Goal: Task Accomplishment & Management: Use online tool/utility

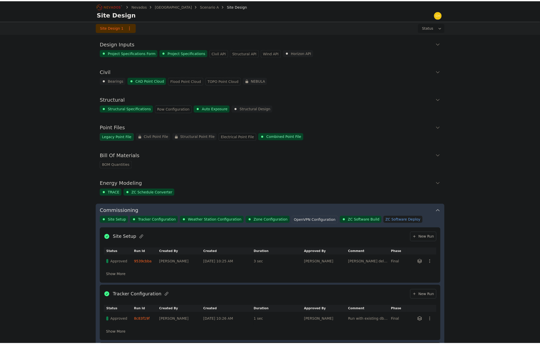
scroll to position [166, 0]
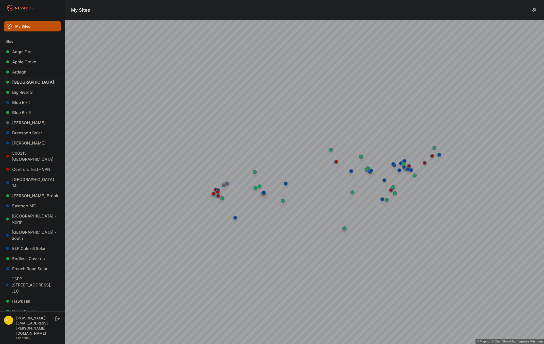
click at [34, 83] on link "[GEOGRAPHIC_DATA]" at bounding box center [32, 82] width 57 height 10
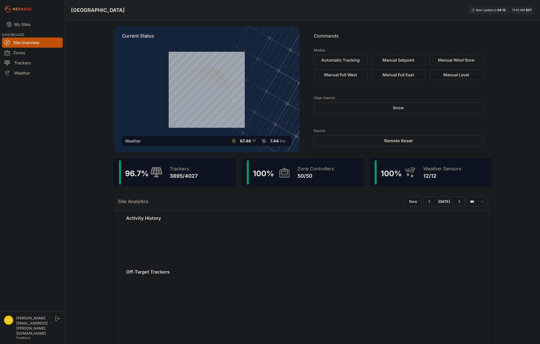
click at [216, 177] on div "96.7 % Trackers 3895/4027" at bounding box center [175, 172] width 122 height 28
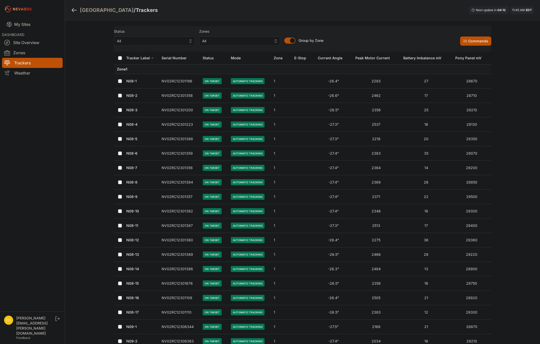
click at [182, 42] on span "All" at bounding box center [151, 41] width 68 height 6
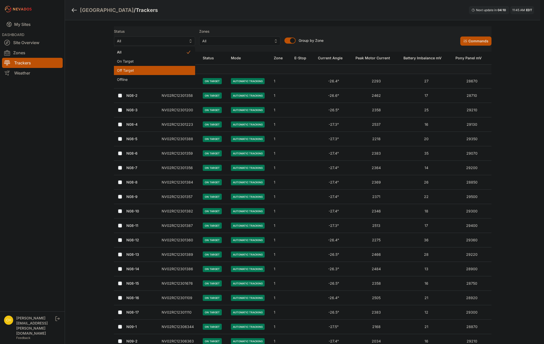
click at [150, 74] on div "Off Target" at bounding box center [154, 70] width 81 height 9
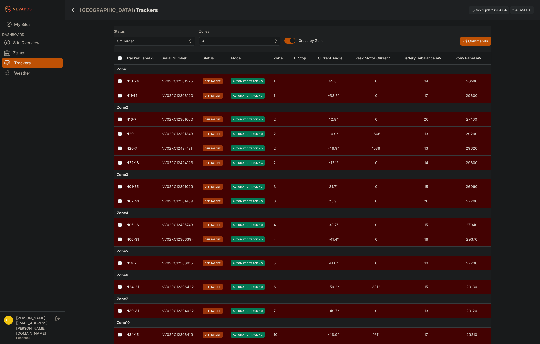
click at [134, 81] on link "N10-24" at bounding box center [132, 81] width 13 height 4
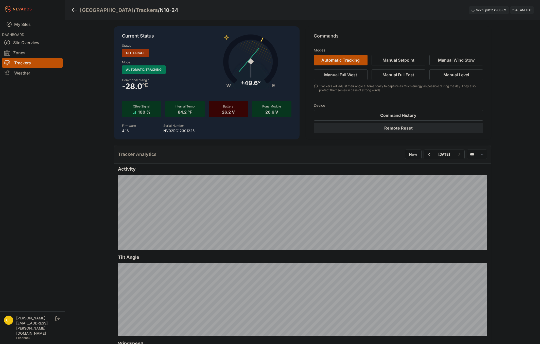
click at [400, 127] on button "Remote Reset" at bounding box center [398, 128] width 169 height 11
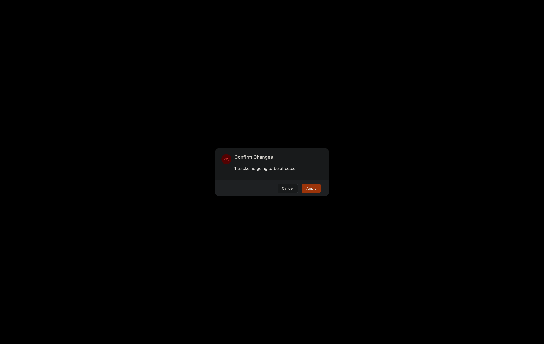
click at [312, 186] on button "Apply" at bounding box center [311, 189] width 19 height 10
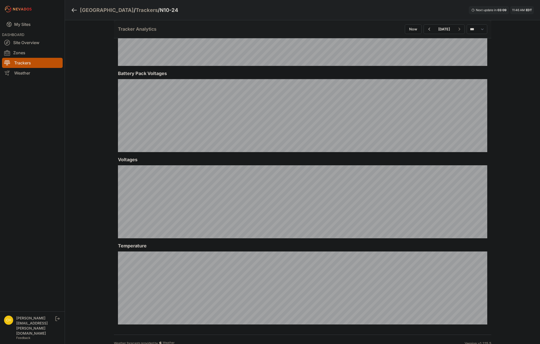
scroll to position [451, 0]
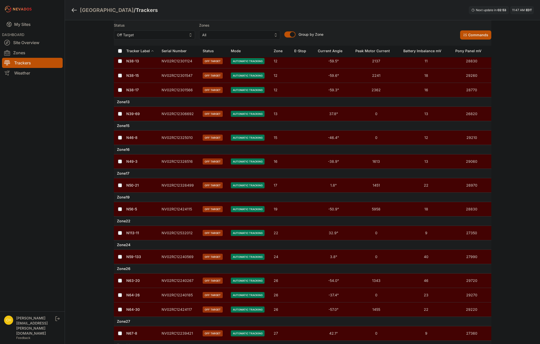
scroll to position [380, 0]
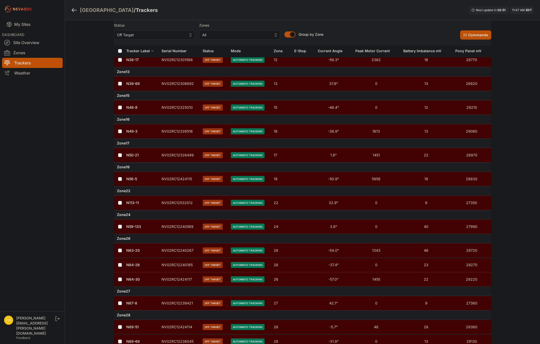
click at [167, 106] on td "NV02RC12325010" at bounding box center [178, 107] width 41 height 14
click at [133, 106] on link "N46-8" at bounding box center [131, 107] width 11 height 4
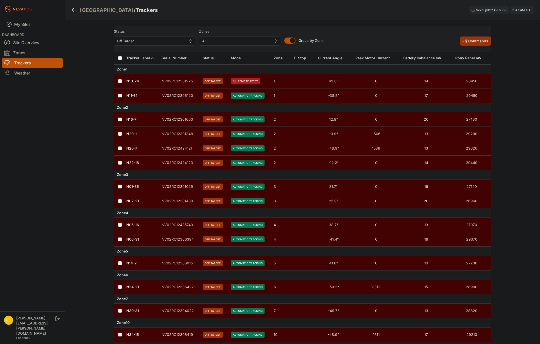
click at [476, 41] on button "Commands" at bounding box center [475, 41] width 31 height 9
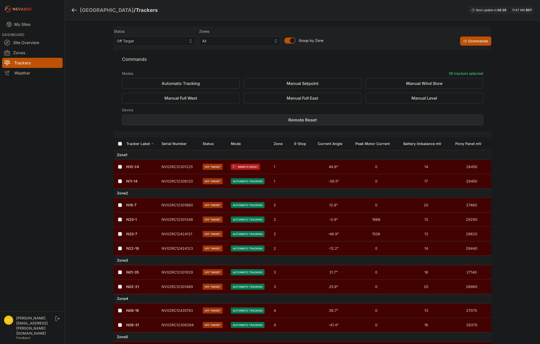
click at [376, 117] on button "Remote Reset" at bounding box center [302, 120] width 361 height 11
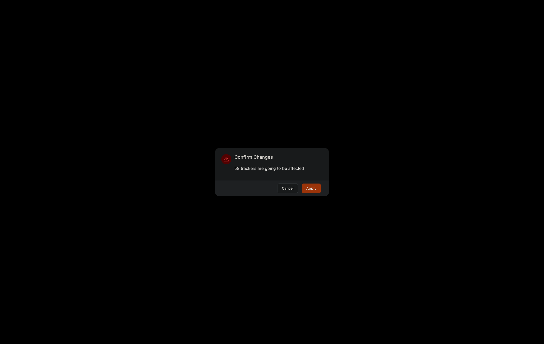
click at [315, 189] on button "Apply" at bounding box center [311, 189] width 19 height 10
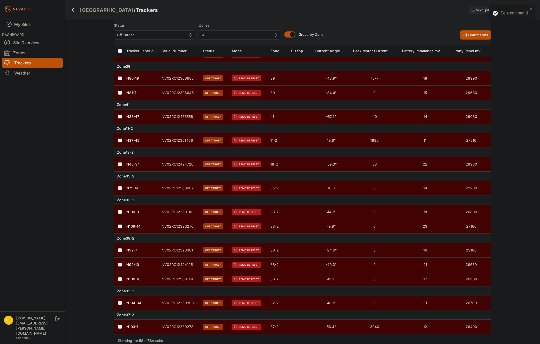
scroll to position [948, 0]
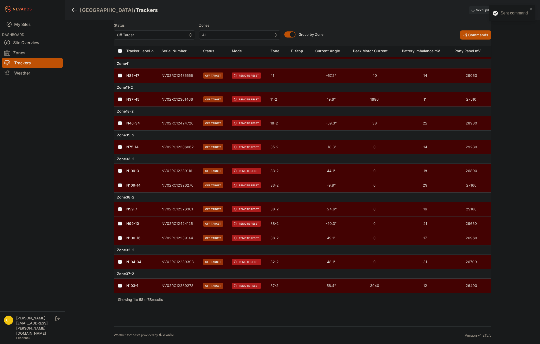
click at [132, 224] on link "N99-10" at bounding box center [132, 223] width 13 height 4
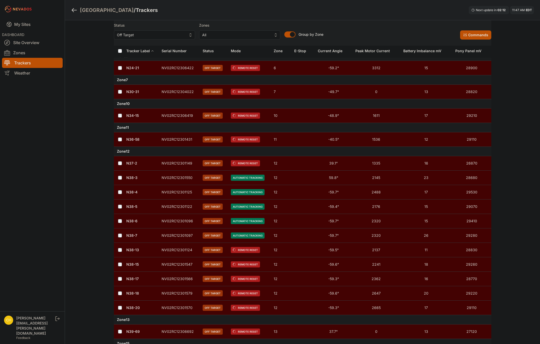
scroll to position [300, 0]
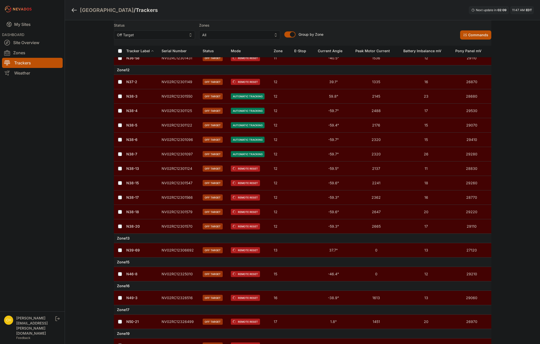
click at [173, 169] on td "NV02RC12301124" at bounding box center [178, 169] width 41 height 14
click at [130, 155] on link "N38-7" at bounding box center [131, 154] width 11 height 4
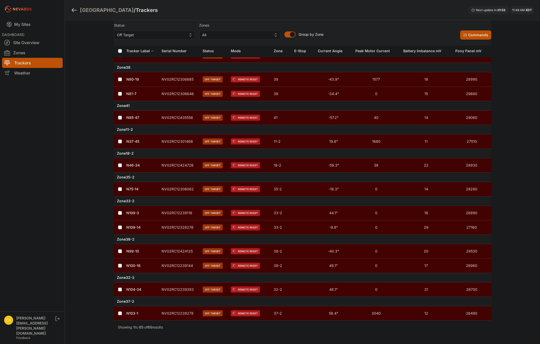
scroll to position [1049, 0]
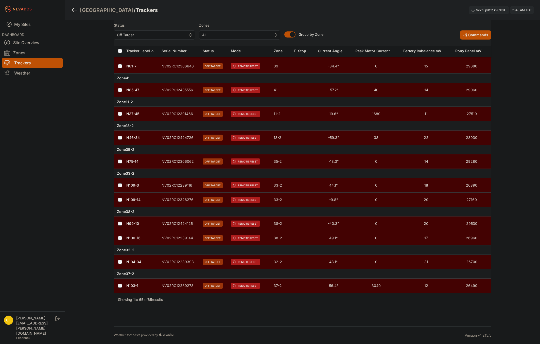
click at [127, 288] on td "N103-1" at bounding box center [142, 286] width 32 height 14
click at [130, 286] on link "N103-1" at bounding box center [132, 285] width 12 height 4
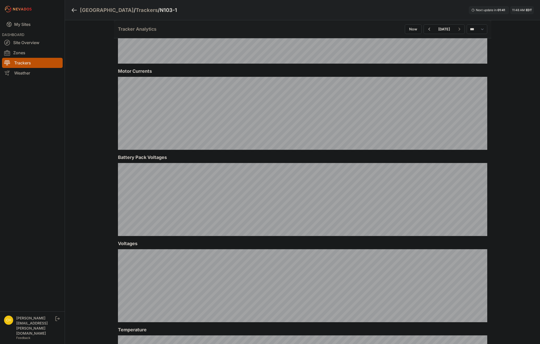
scroll to position [380, 0]
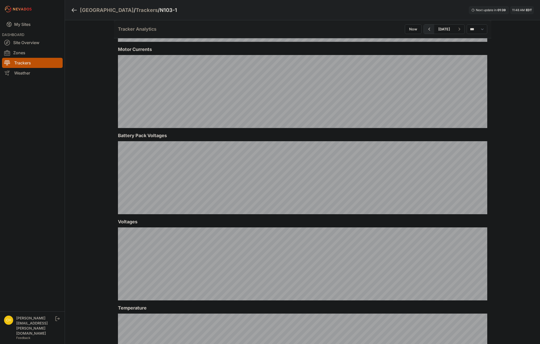
click at [426, 29] on icon "button" at bounding box center [429, 29] width 6 height 6
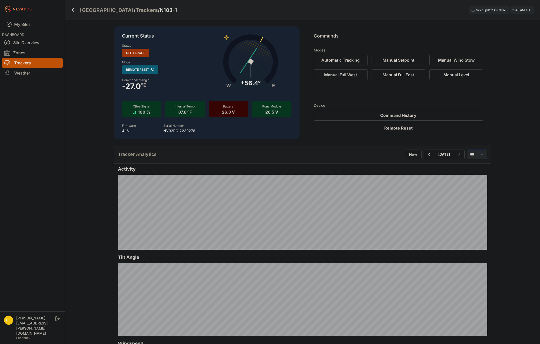
click at [471, 154] on select "*** **** *****" at bounding box center [477, 155] width 21 height 10
click at [467, 150] on select "*** **** *****" at bounding box center [477, 155] width 21 height 10
click at [473, 152] on select "*** **** *****" at bounding box center [477, 155] width 21 height 10
click at [467, 150] on select "*** **** *****" at bounding box center [477, 155] width 21 height 10
select select "*******"
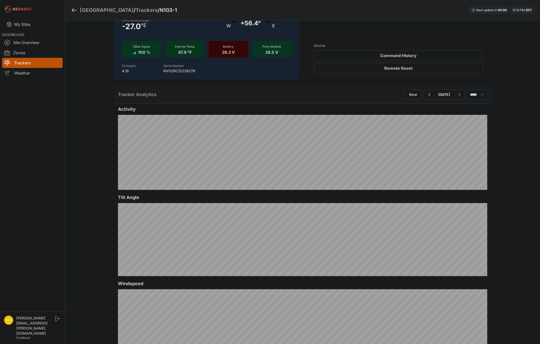
scroll to position [76, 0]
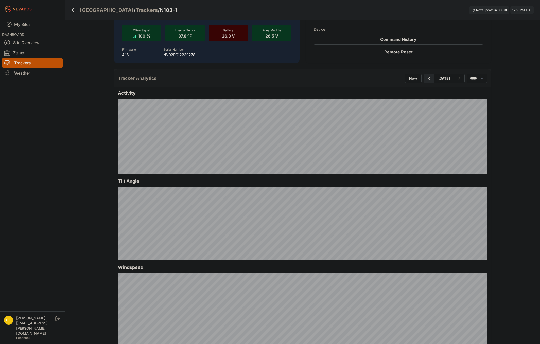
click at [424, 76] on button "button" at bounding box center [429, 78] width 10 height 9
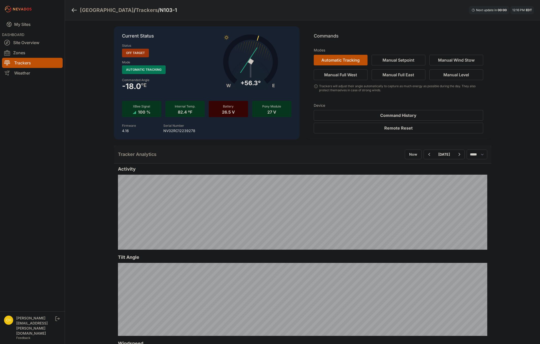
click at [31, 259] on nav "My Sites DASHBOARD Site Overview Zones Trackers Weather" at bounding box center [32, 162] width 65 height 289
click at [426, 153] on icon "button" at bounding box center [429, 154] width 6 height 6
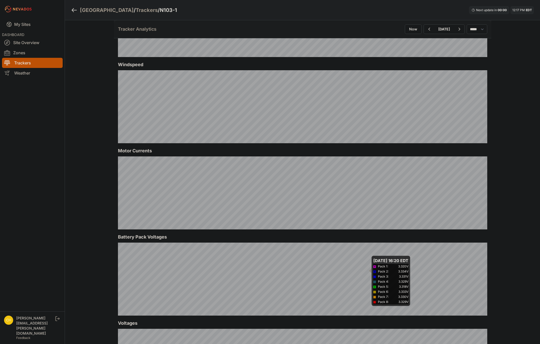
scroll to position [254, 0]
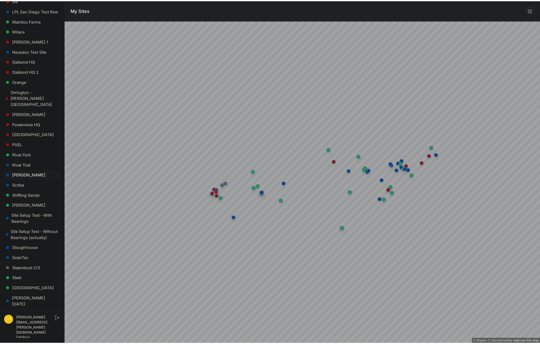
scroll to position [316, 0]
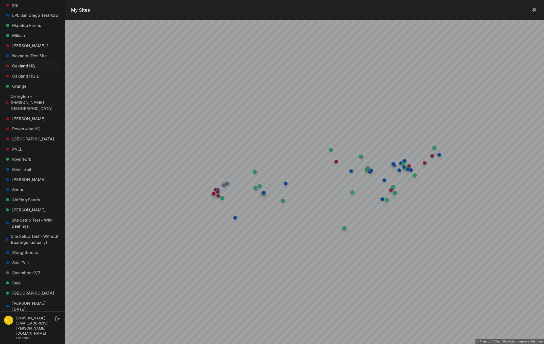
click at [31, 61] on link "Oakland HQ" at bounding box center [32, 66] width 57 height 10
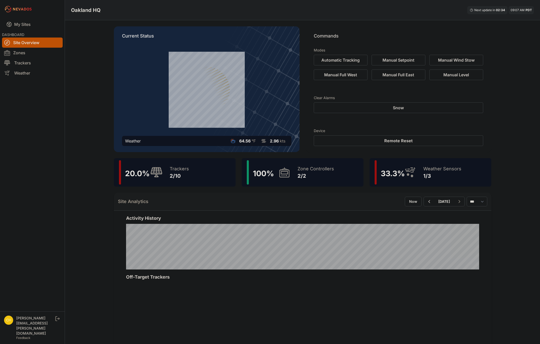
click at [269, 174] on span "100 %" at bounding box center [263, 173] width 21 height 9
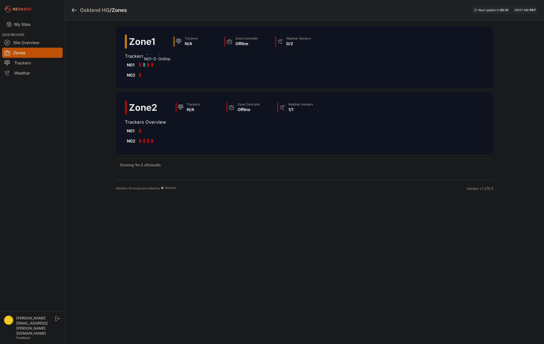
click at [144, 66] on div at bounding box center [144, 65] width 2 height 4
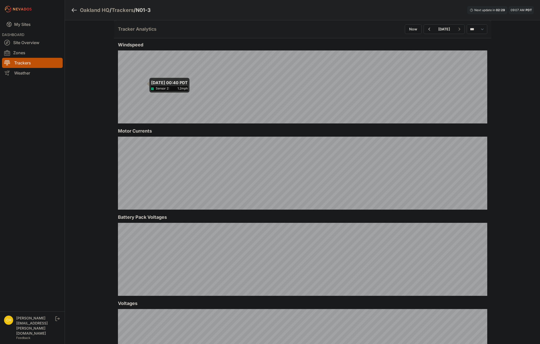
scroll to position [304, 0]
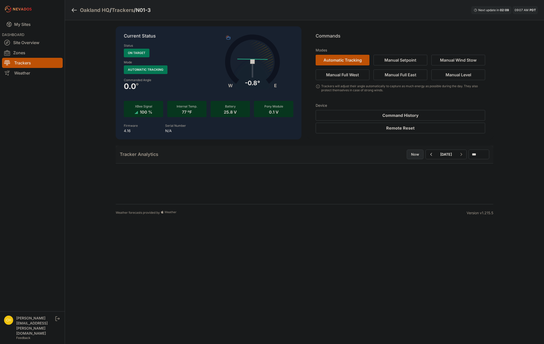
click at [406, 157] on button "Now" at bounding box center [414, 155] width 17 height 10
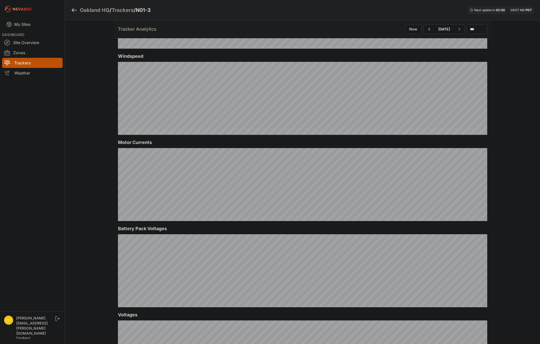
scroll to position [254, 0]
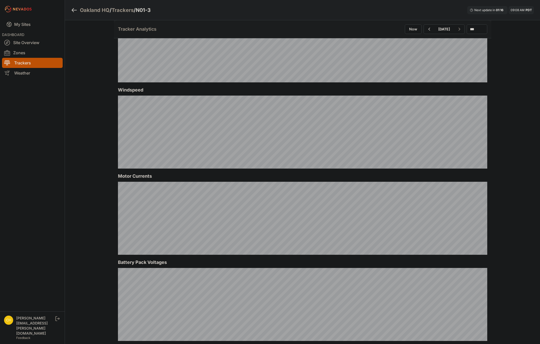
click at [20, 118] on nav "My Sites DASHBOARD Site Overview Zones Trackers Weather" at bounding box center [32, 162] width 65 height 289
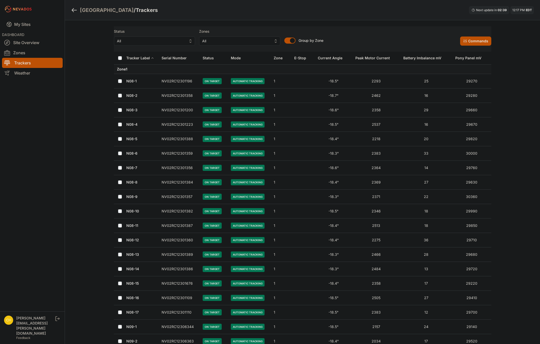
click at [170, 42] on span "All" at bounding box center [151, 41] width 68 height 6
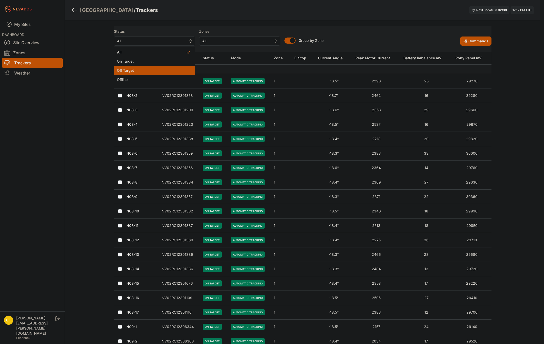
click at [148, 70] on span "Off Target" at bounding box center [151, 70] width 69 height 5
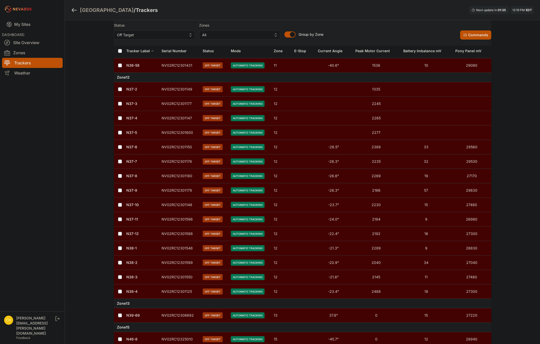
scroll to position [304, 0]
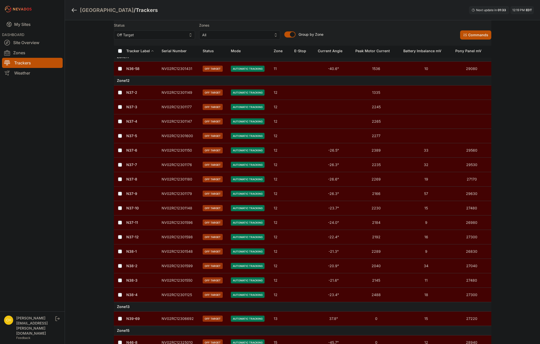
click at [133, 148] on link "N37-6" at bounding box center [131, 150] width 11 height 4
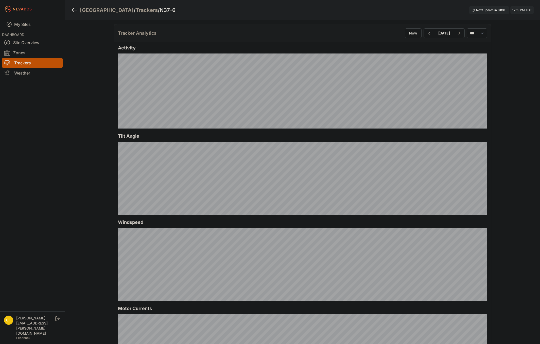
scroll to position [121, 0]
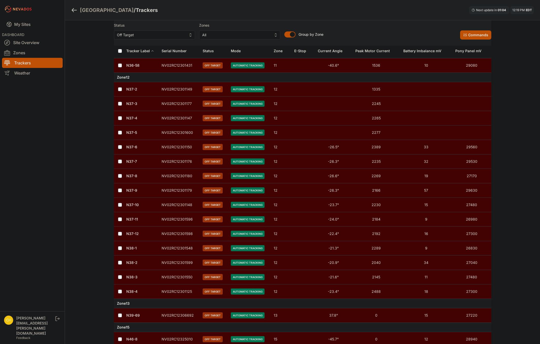
scroll to position [298, 0]
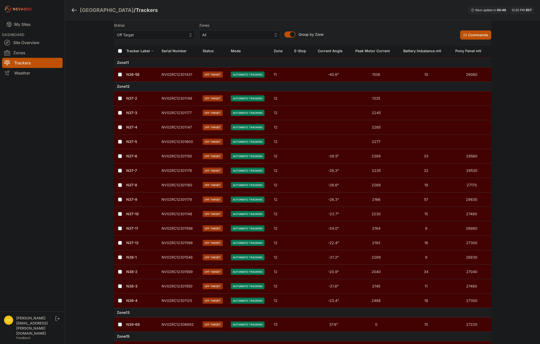
click at [131, 228] on link "N37-11" at bounding box center [132, 228] width 12 height 4
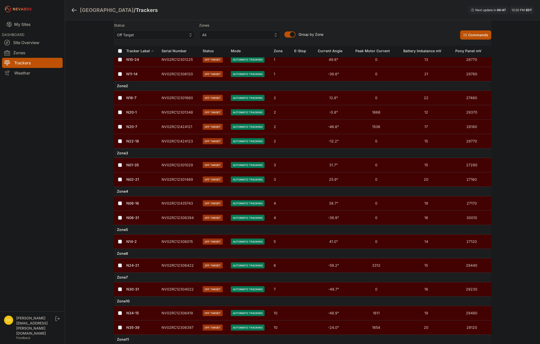
scroll to position [76, 0]
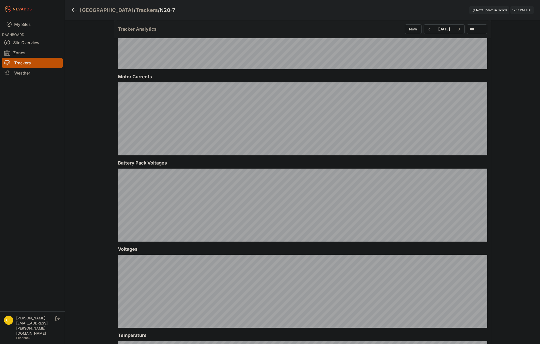
scroll to position [355, 0]
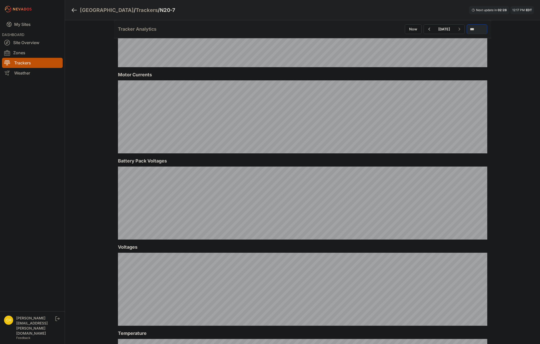
click at [472, 28] on select "*** **** *****" at bounding box center [477, 29] width 21 height 10
click at [467, 24] on select "*** **** *****" at bounding box center [477, 29] width 21 height 10
select select "*******"
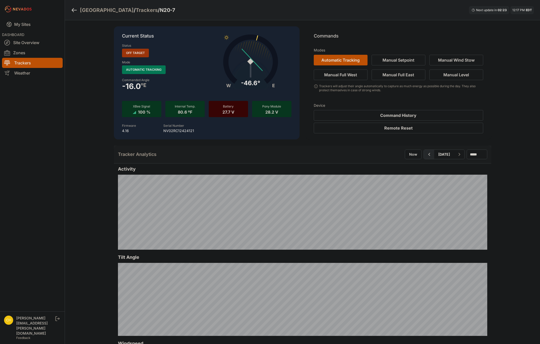
click at [426, 154] on icon "button" at bounding box center [429, 154] width 6 height 6
click at [426, 155] on icon "button" at bounding box center [429, 154] width 6 height 6
click at [424, 155] on button "button" at bounding box center [429, 154] width 10 height 9
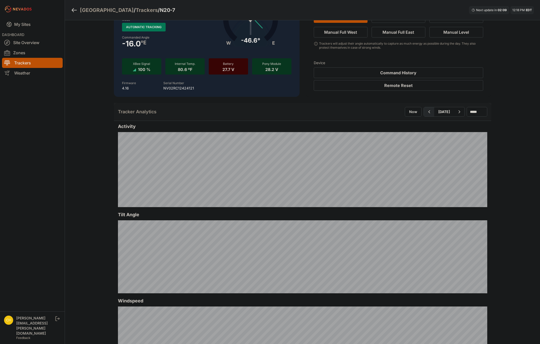
scroll to position [25, 0]
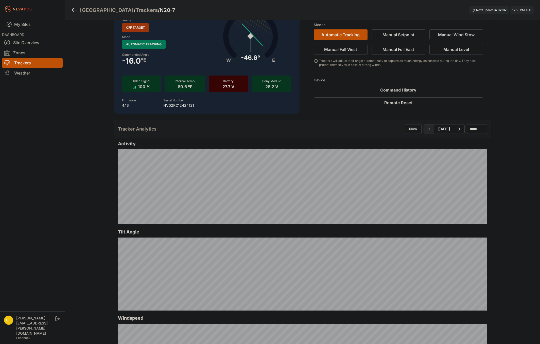
click at [426, 129] on icon "button" at bounding box center [429, 129] width 6 height 6
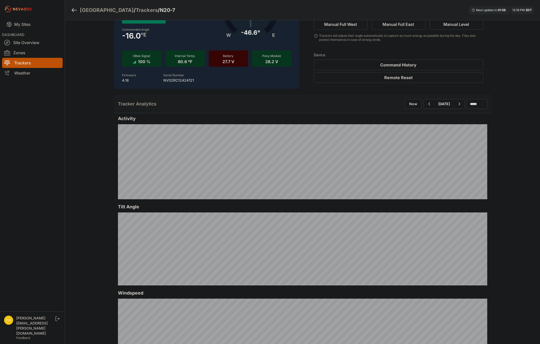
scroll to position [51, 0]
click at [426, 105] on icon "button" at bounding box center [429, 104] width 6 height 6
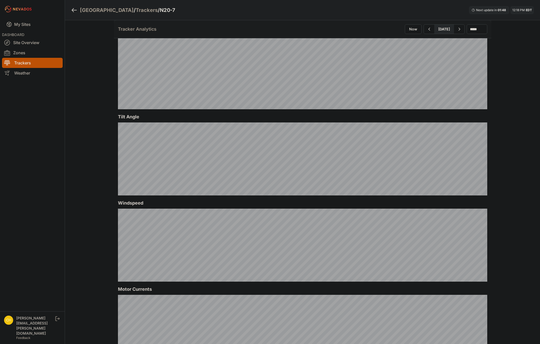
scroll to position [101, 0]
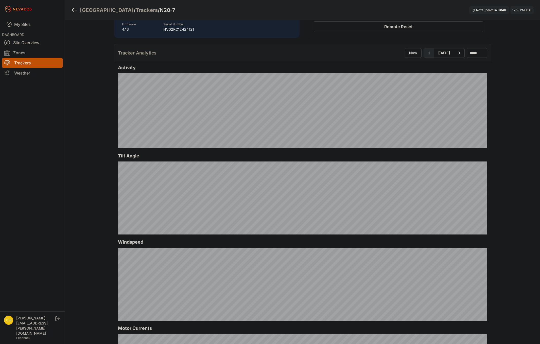
click at [426, 55] on icon "button" at bounding box center [429, 53] width 6 height 6
